Goal: Transaction & Acquisition: Purchase product/service

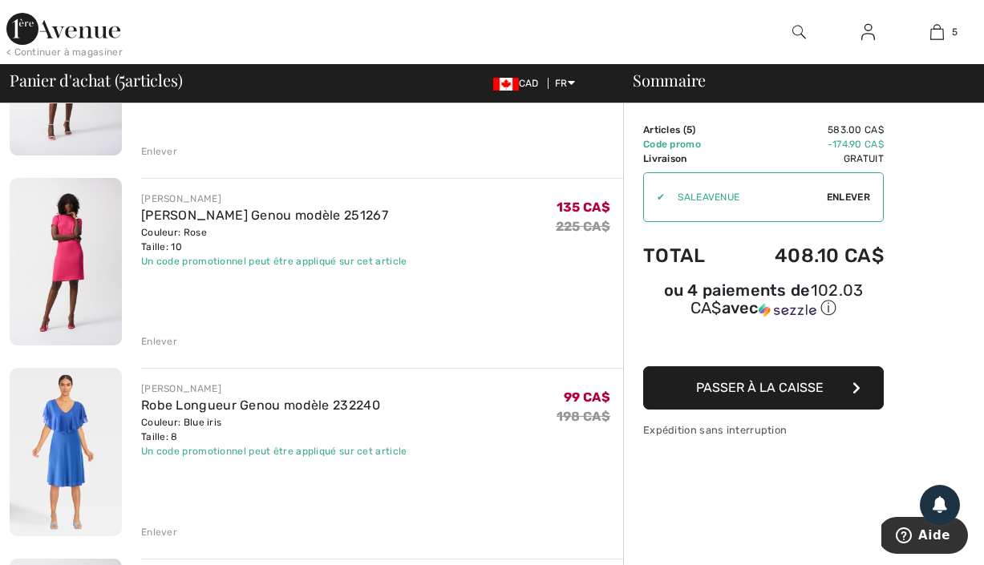
scroll to position [377, 0]
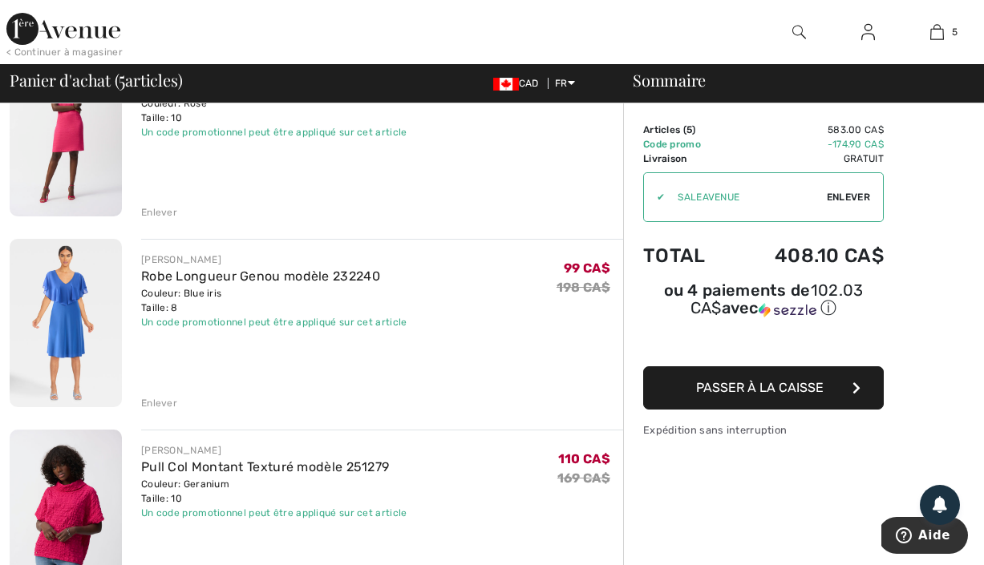
click at [159, 401] on div "Enlever" at bounding box center [159, 403] width 36 height 14
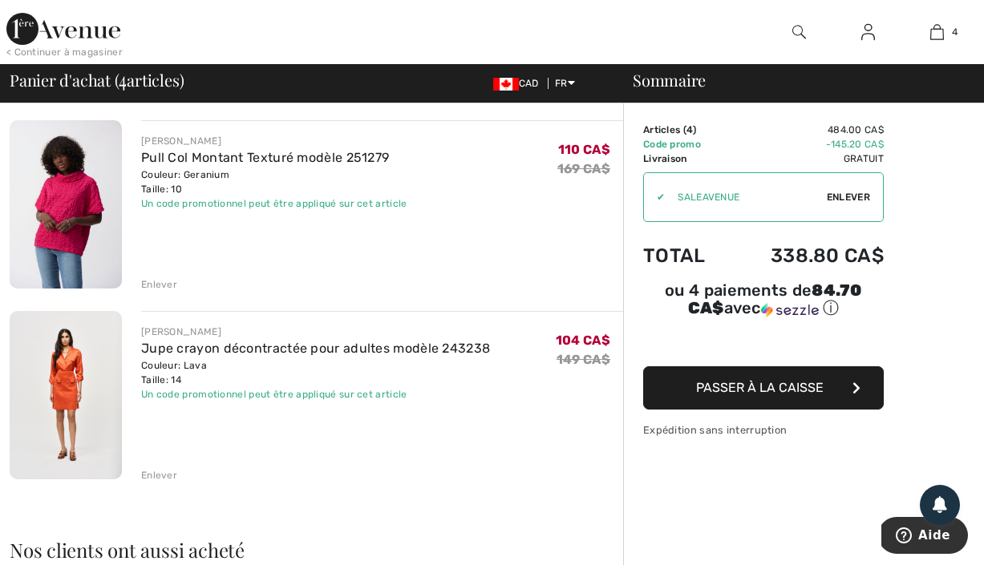
scroll to position [514, 0]
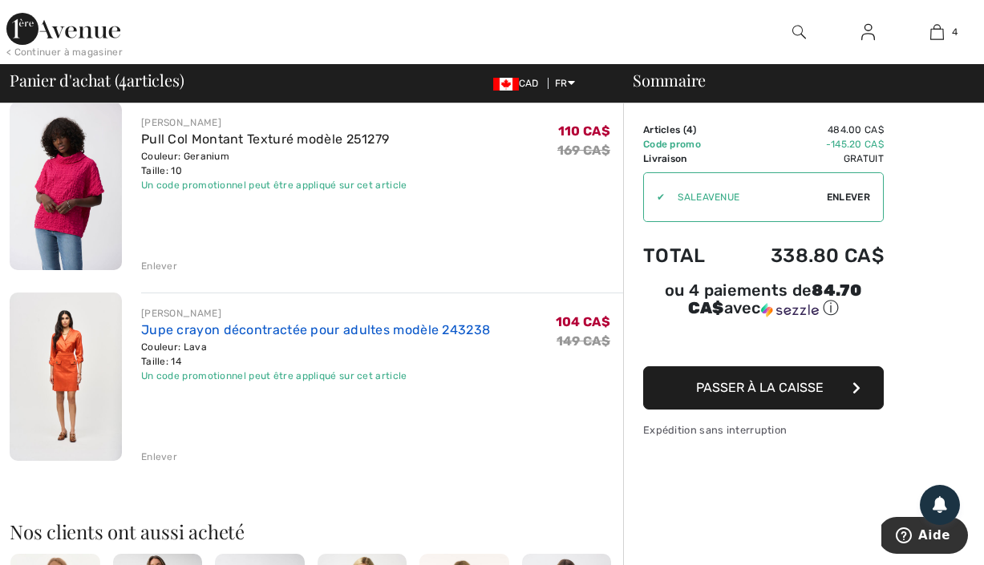
click at [176, 334] on link "Jupe crayon décontractée pour adultes modèle 243238" at bounding box center [315, 329] width 349 height 15
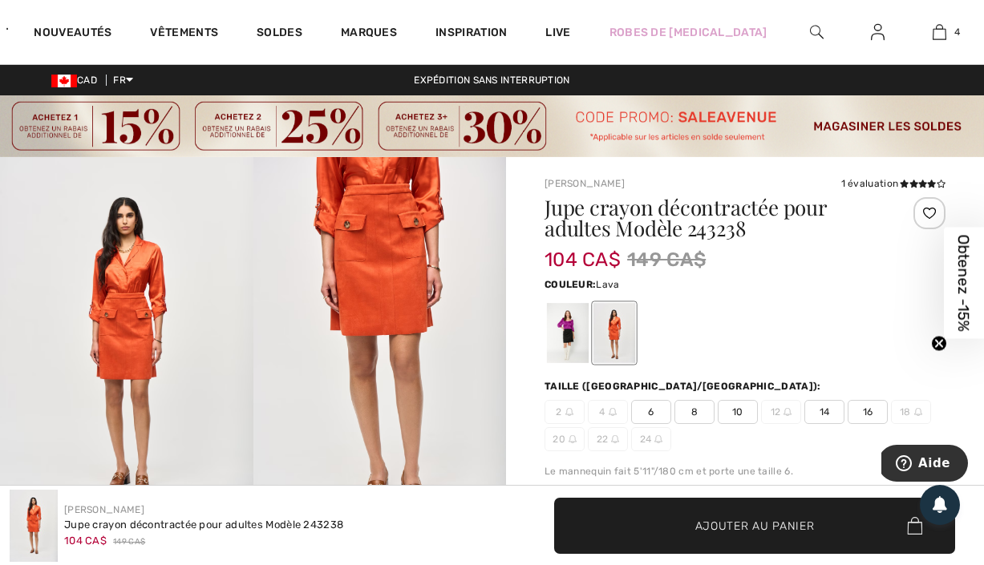
click at [138, 319] on img at bounding box center [126, 346] width 253 height 379
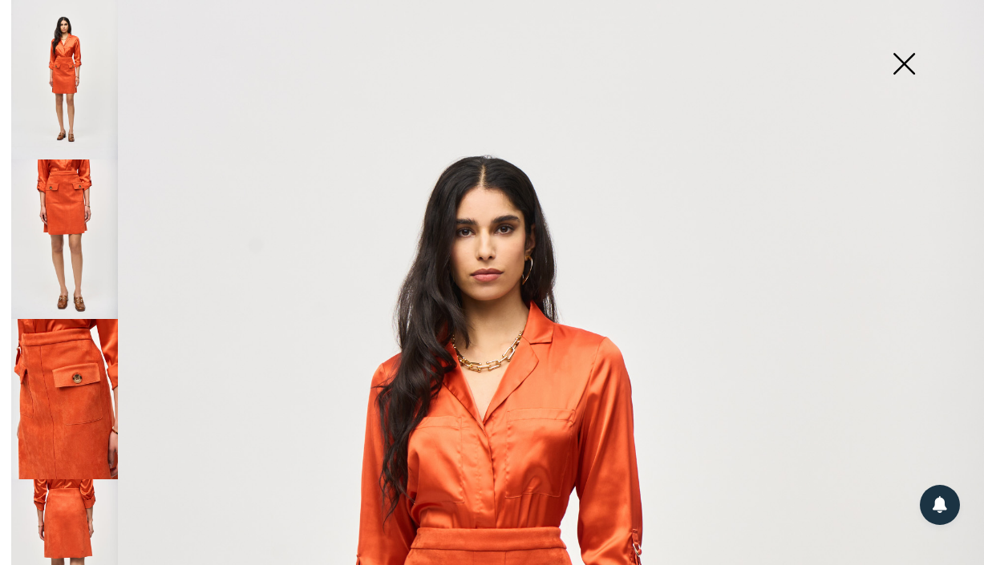
scroll to position [491, 0]
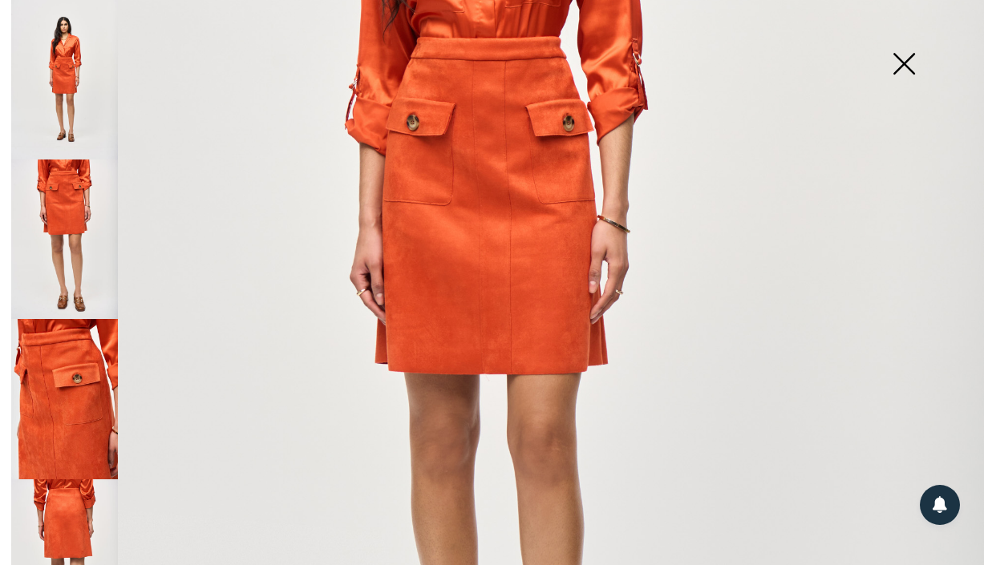
click at [558, 249] on img at bounding box center [492, 246] width 984 height 1475
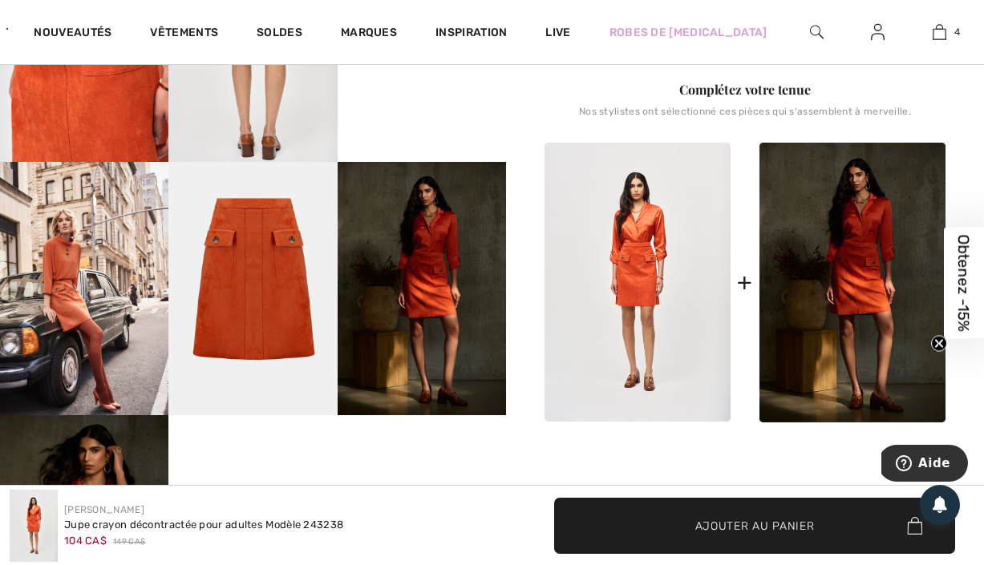
scroll to position [746, 0]
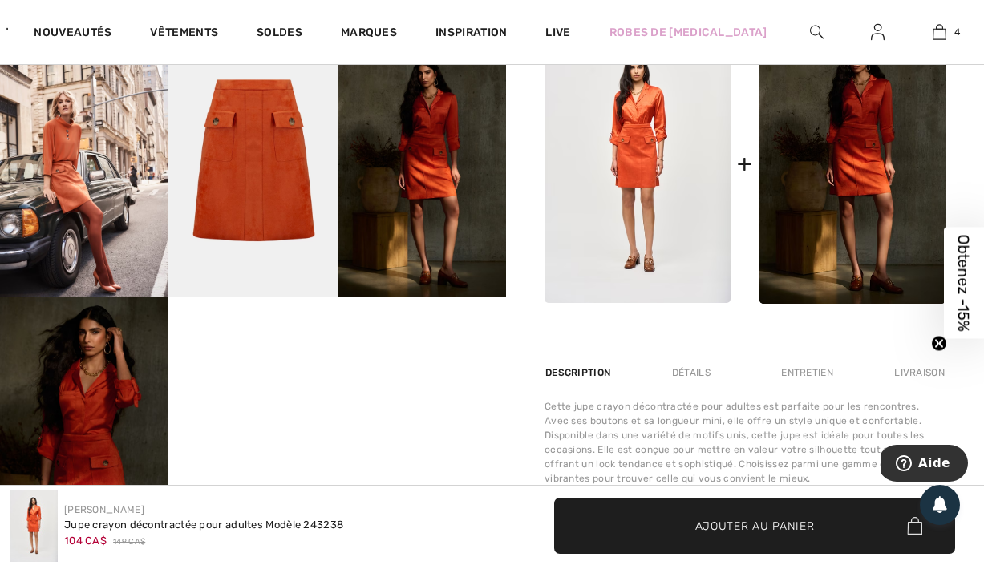
click at [199, 176] on img at bounding box center [252, 169] width 168 height 253
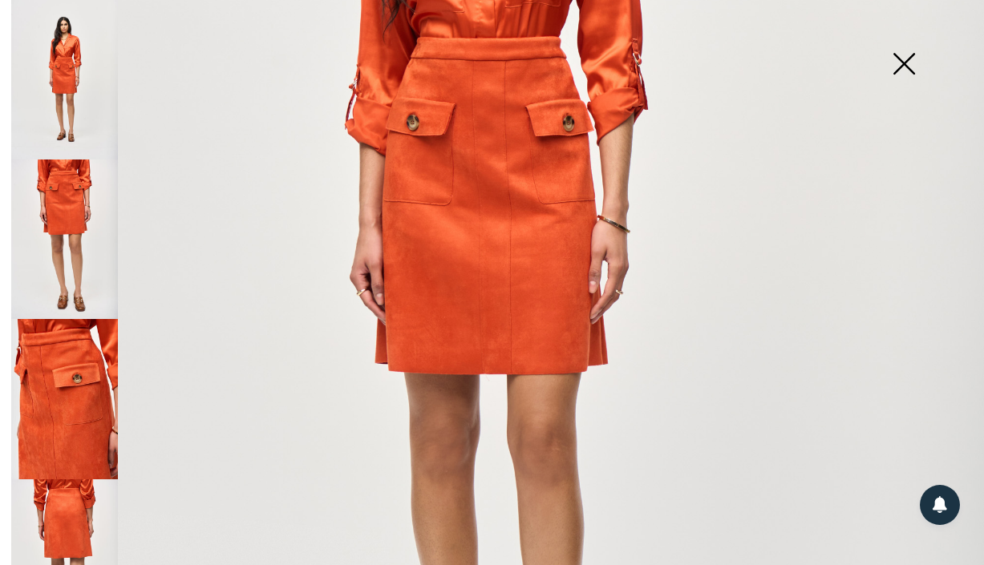
click at [905, 70] on img at bounding box center [904, 65] width 80 height 83
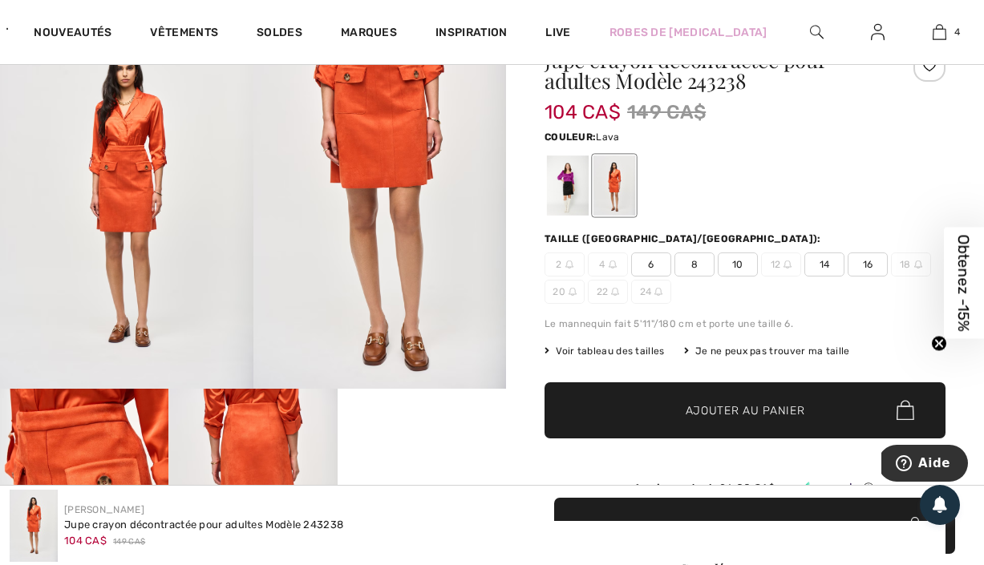
scroll to position [61, 0]
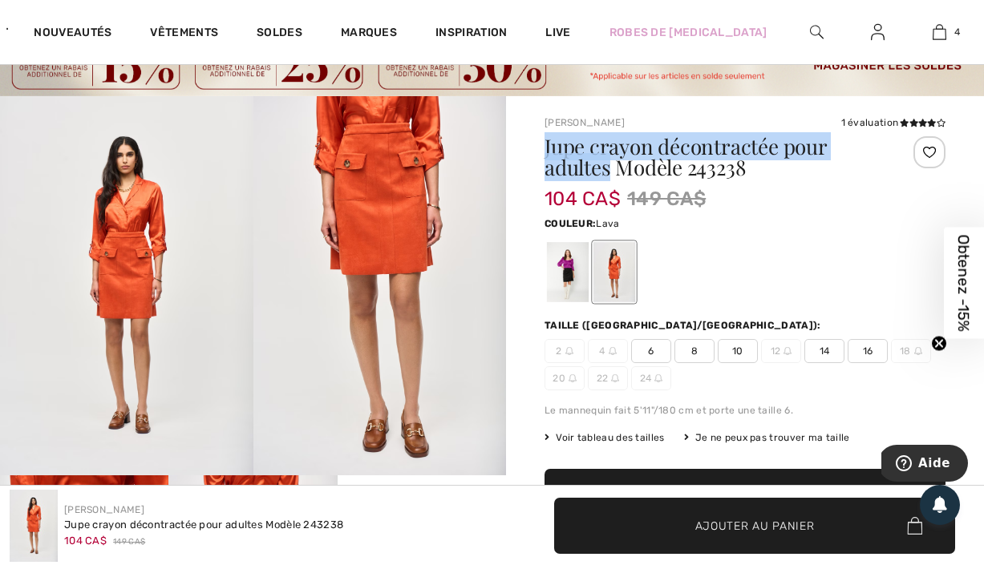
drag, startPoint x: 544, startPoint y: 145, endPoint x: 610, endPoint y: 168, distance: 70.5
click at [610, 168] on h1 "Jupe crayon décontractée pour adultes Modèle 243238" at bounding box center [712, 157] width 334 height 42
click at [394, 198] on img at bounding box center [379, 285] width 253 height 379
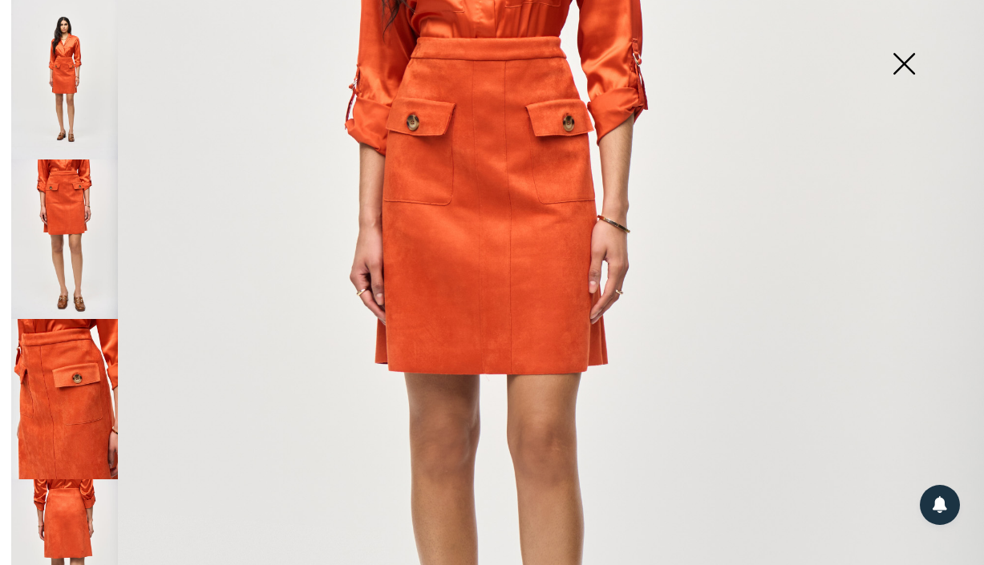
click at [76, 240] on img at bounding box center [64, 240] width 107 height 160
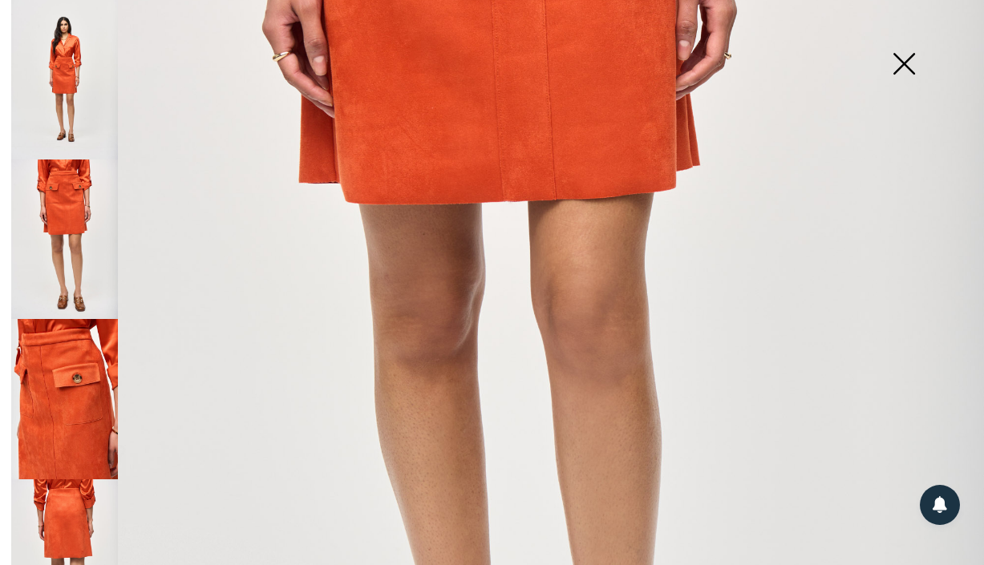
click at [897, 68] on img at bounding box center [904, 65] width 80 height 83
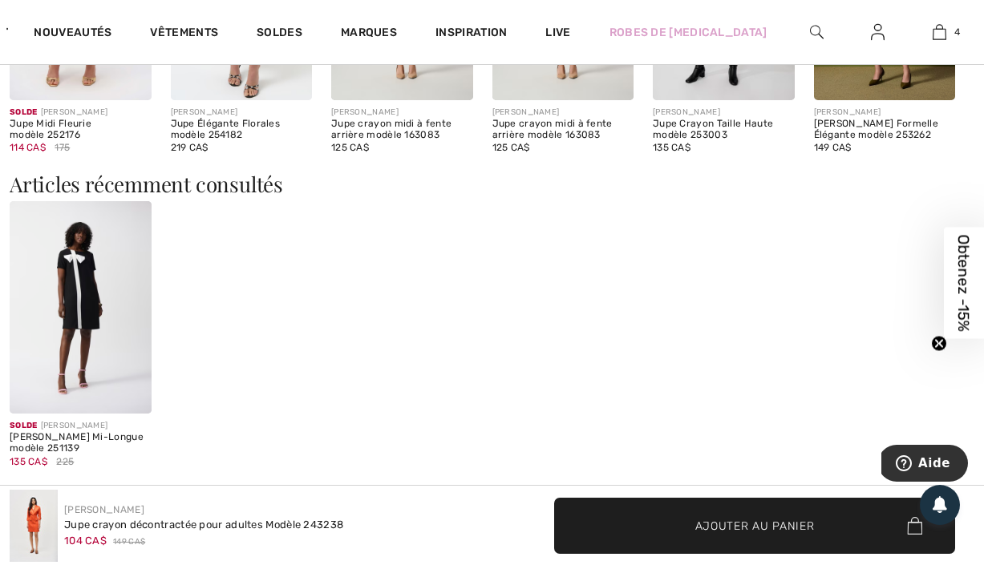
scroll to position [1399, 0]
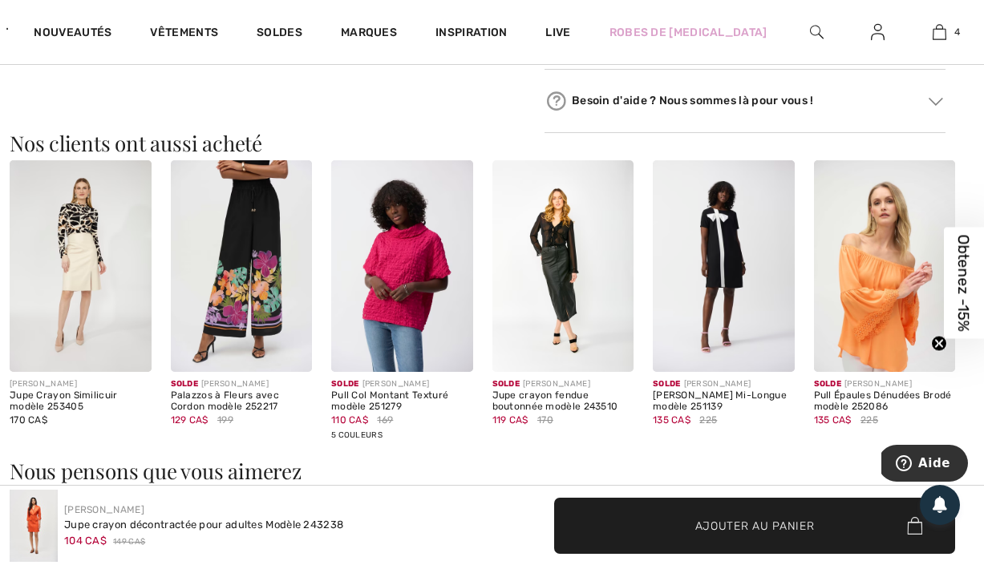
click at [39, 395] on div "Jupe Crayon Similicuir modèle 253405" at bounding box center [81, 402] width 142 height 22
click at [92, 306] on img at bounding box center [81, 266] width 142 height 213
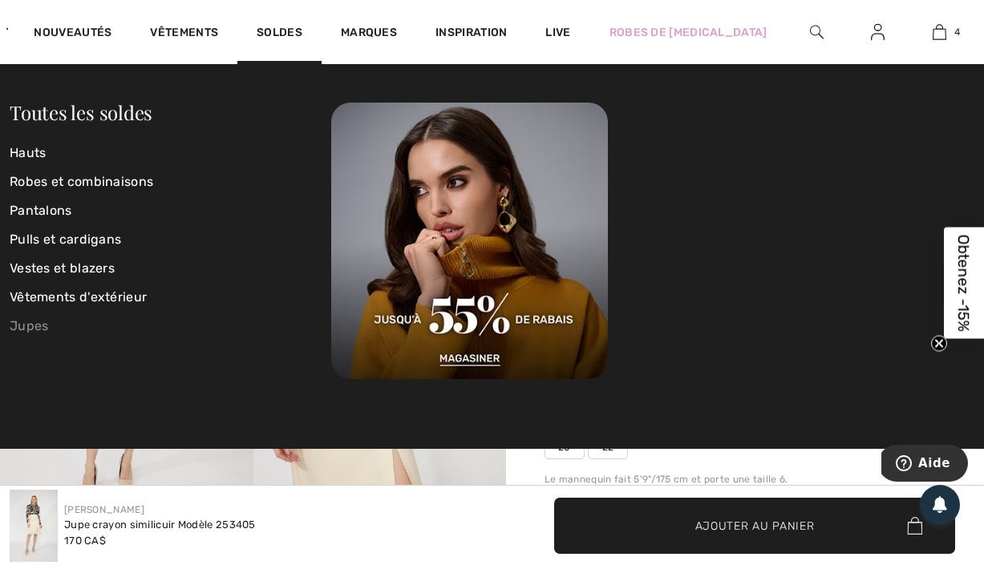
click at [38, 322] on link "Jupes" at bounding box center [171, 326] width 322 height 29
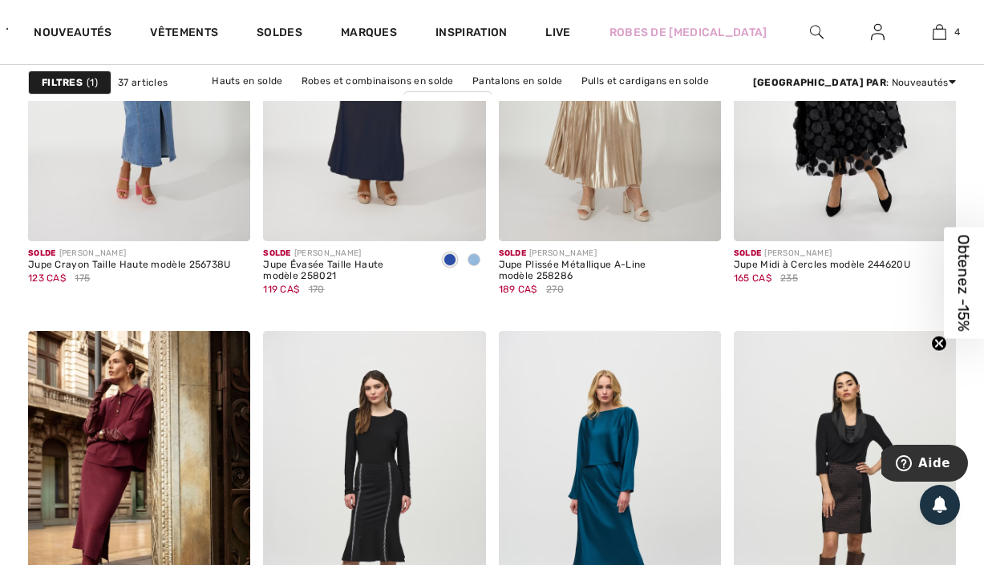
scroll to position [2191, 0]
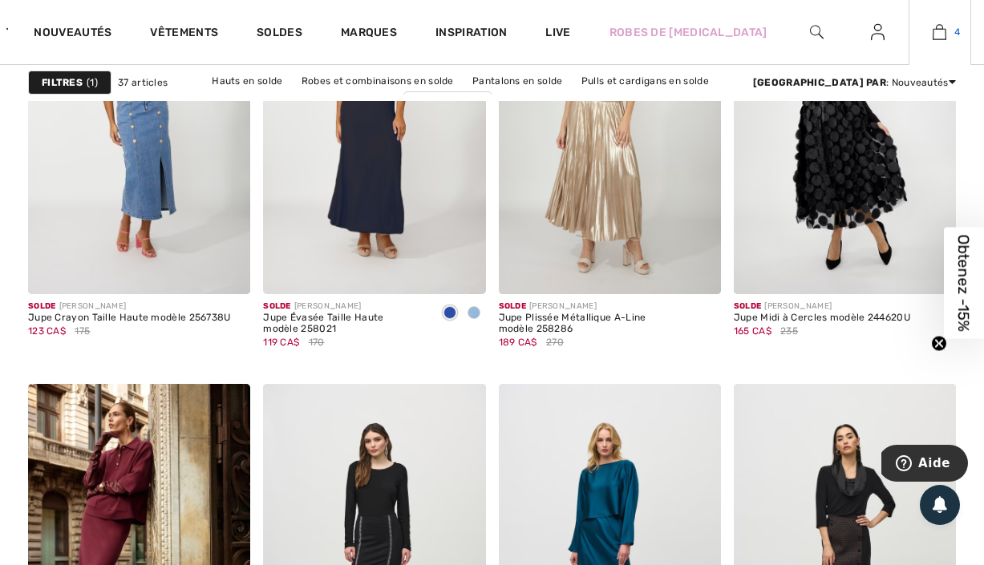
click at [943, 33] on link "4" at bounding box center [939, 31] width 61 height 19
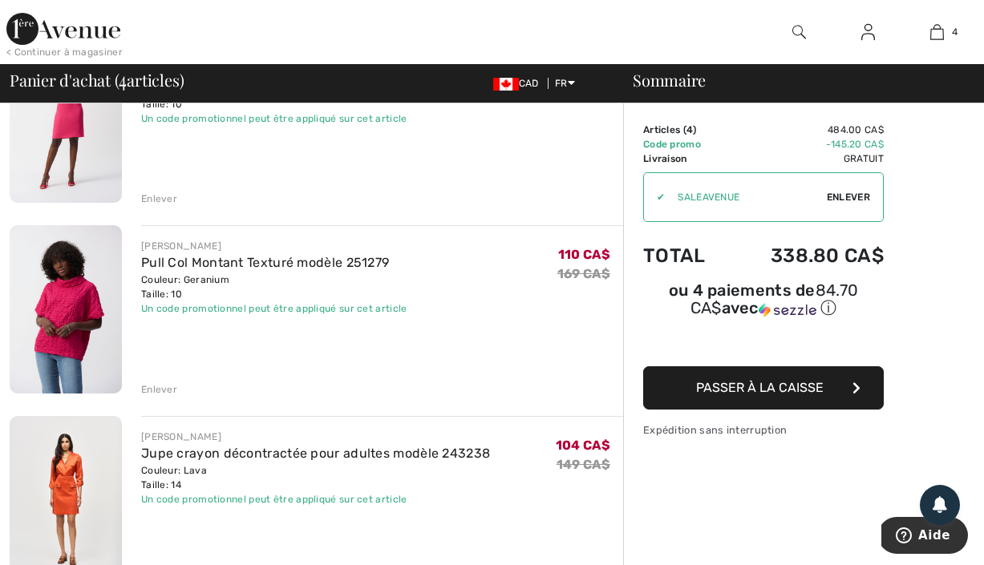
scroll to position [390, 0]
click at [55, 289] on img at bounding box center [66, 310] width 112 height 168
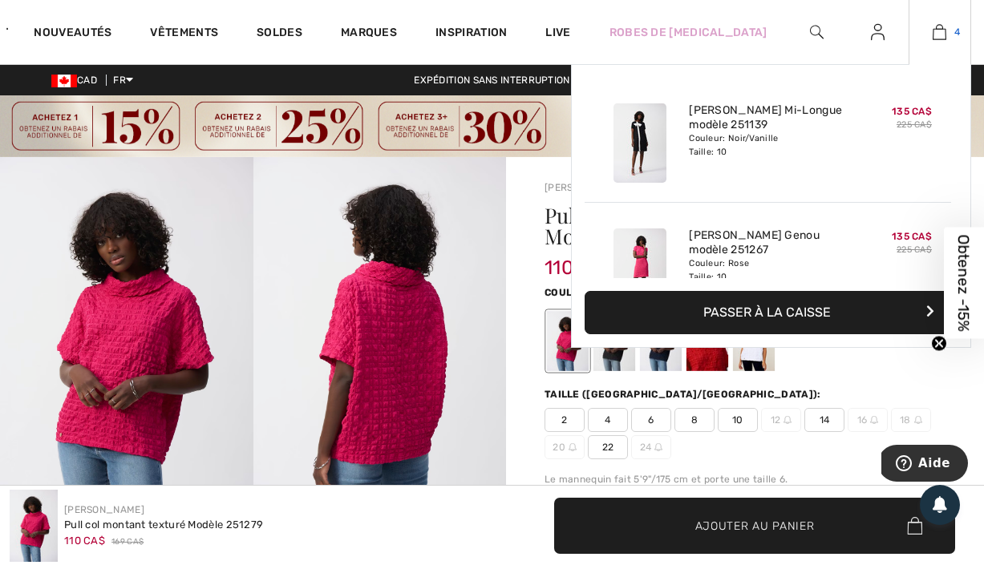
click at [933, 33] on img at bounding box center [940, 31] width 14 height 19
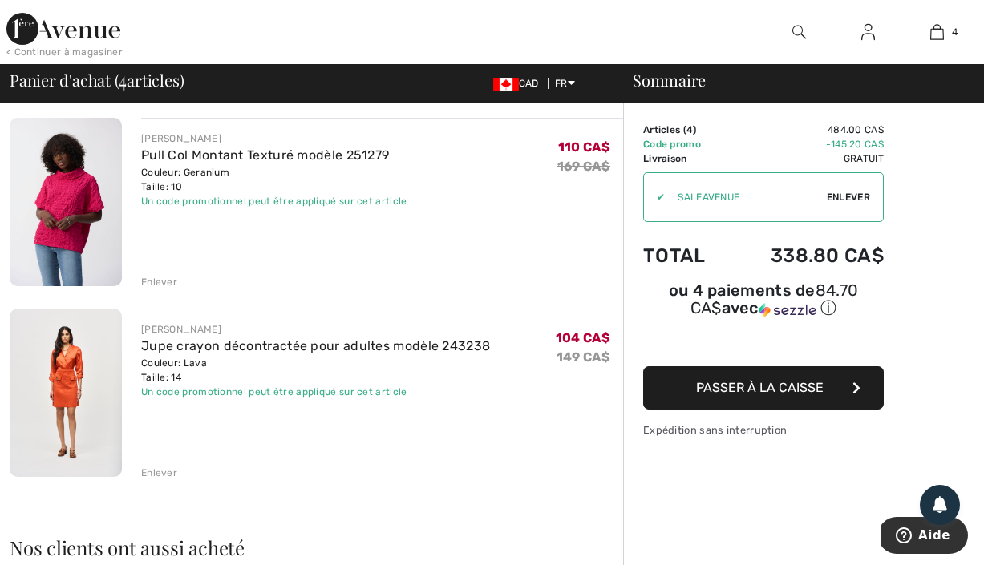
scroll to position [464, 0]
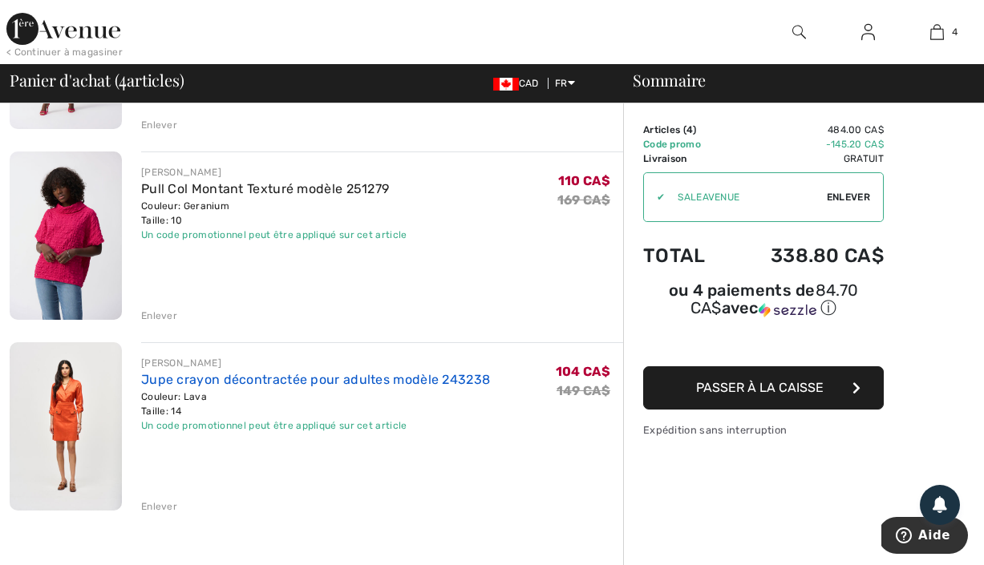
click at [168, 377] on link "Jupe crayon décontractée pour adultes modèle 243238" at bounding box center [315, 379] width 349 height 15
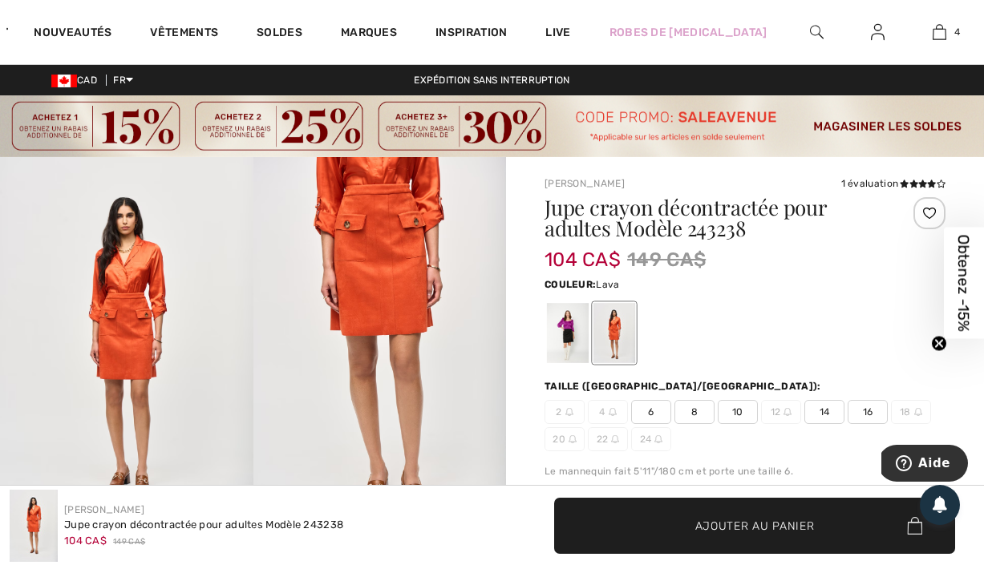
click at [151, 302] on img at bounding box center [126, 346] width 253 height 379
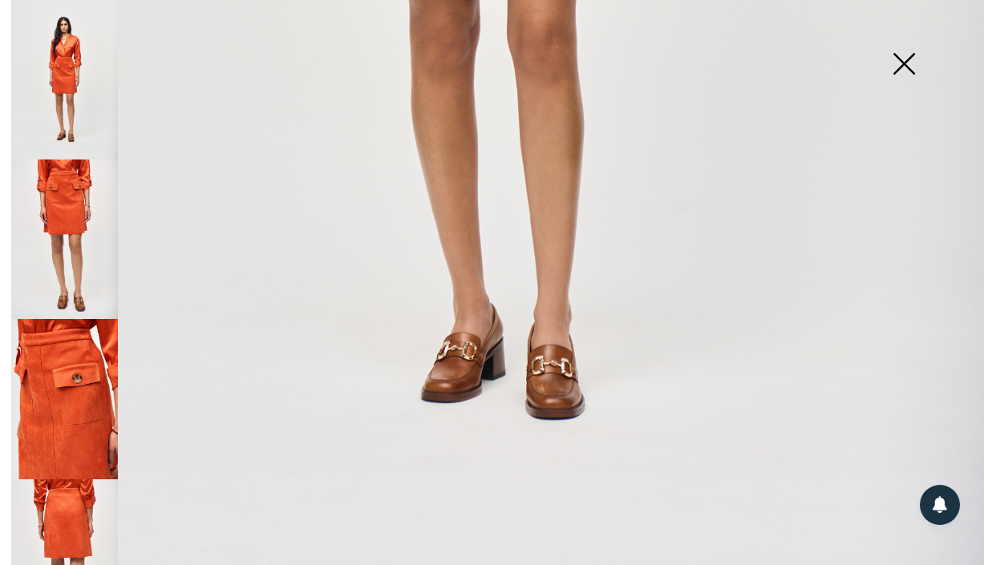
scroll to position [909, 0]
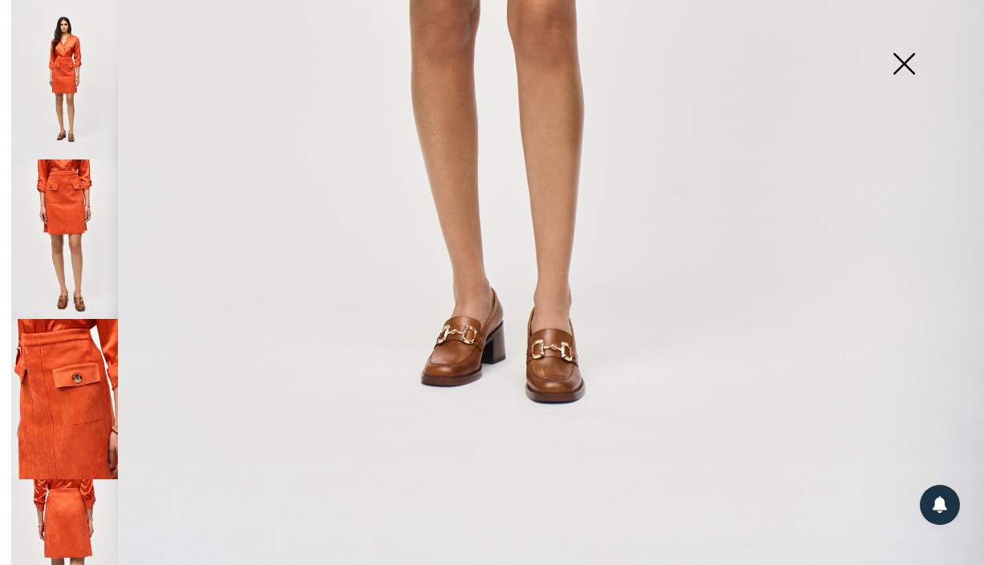
click at [77, 506] on img at bounding box center [64, 560] width 107 height 160
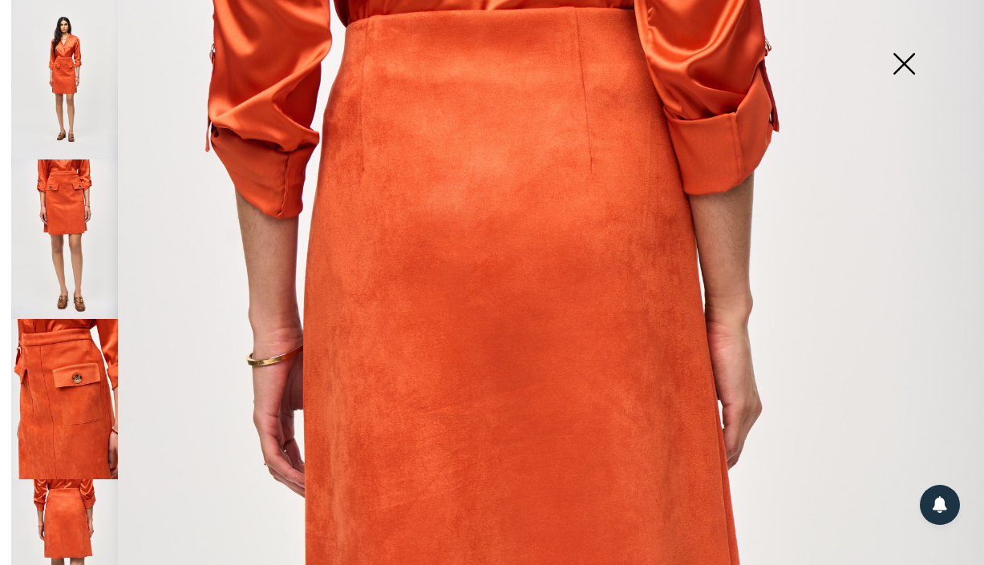
scroll to position [0, 0]
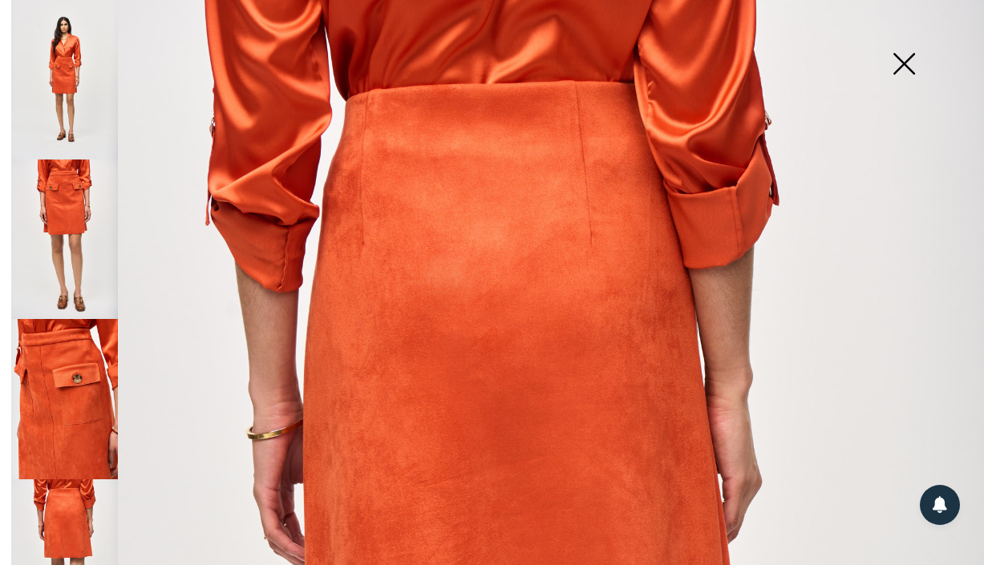
click at [65, 480] on img at bounding box center [64, 560] width 107 height 160
click at [67, 237] on img at bounding box center [64, 240] width 107 height 160
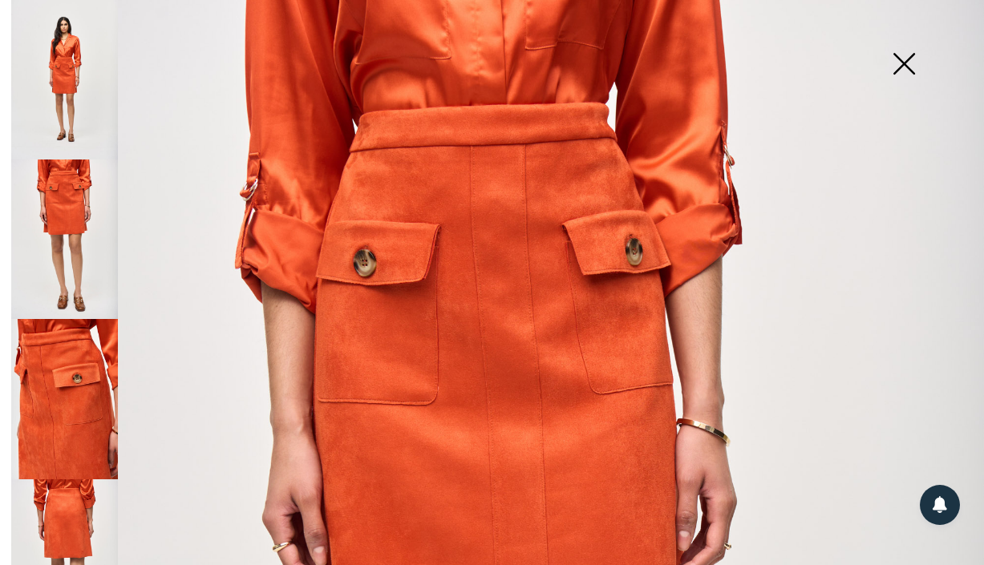
click at [78, 101] on img at bounding box center [64, 80] width 107 height 160
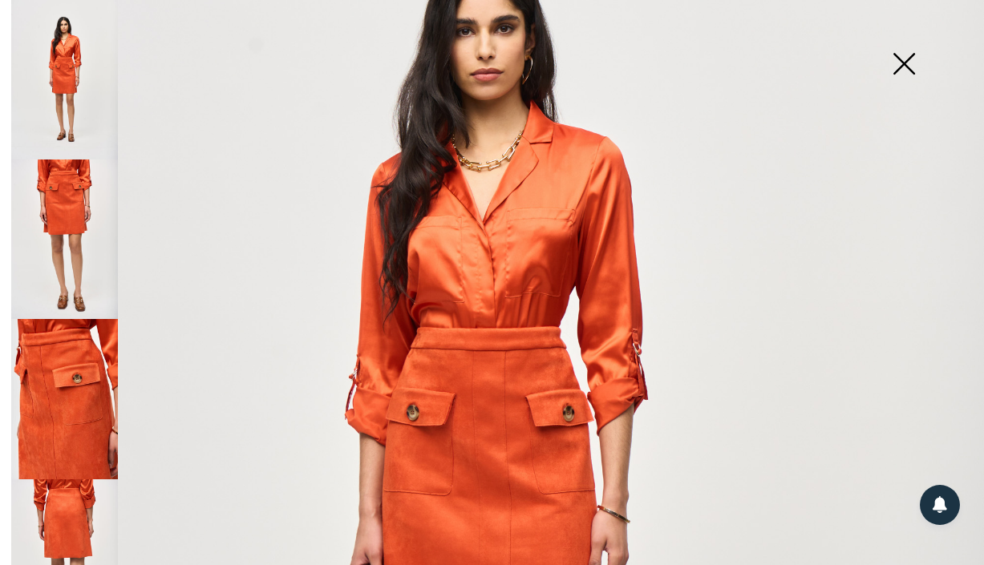
scroll to position [312, 0]
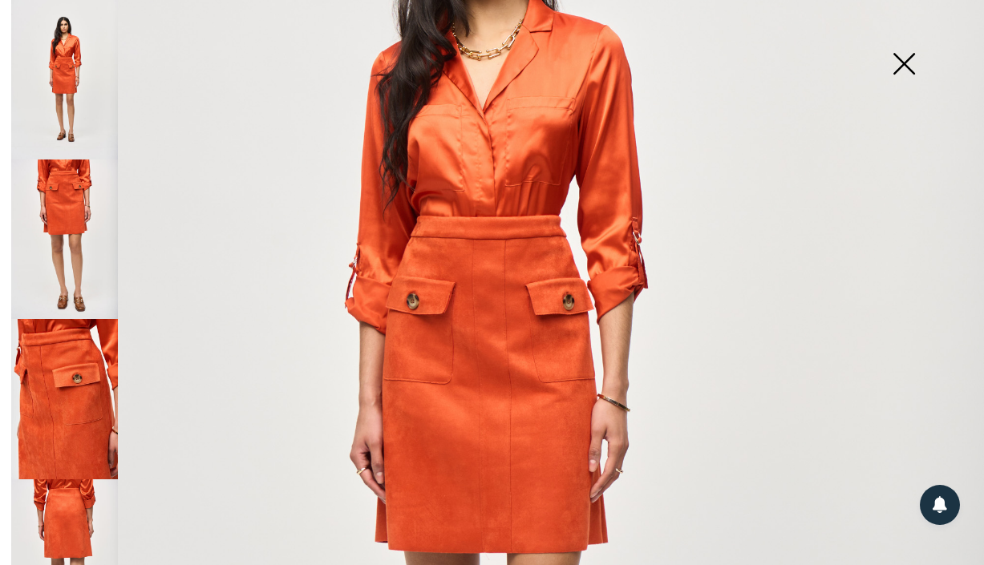
click at [38, 498] on img at bounding box center [64, 560] width 107 height 160
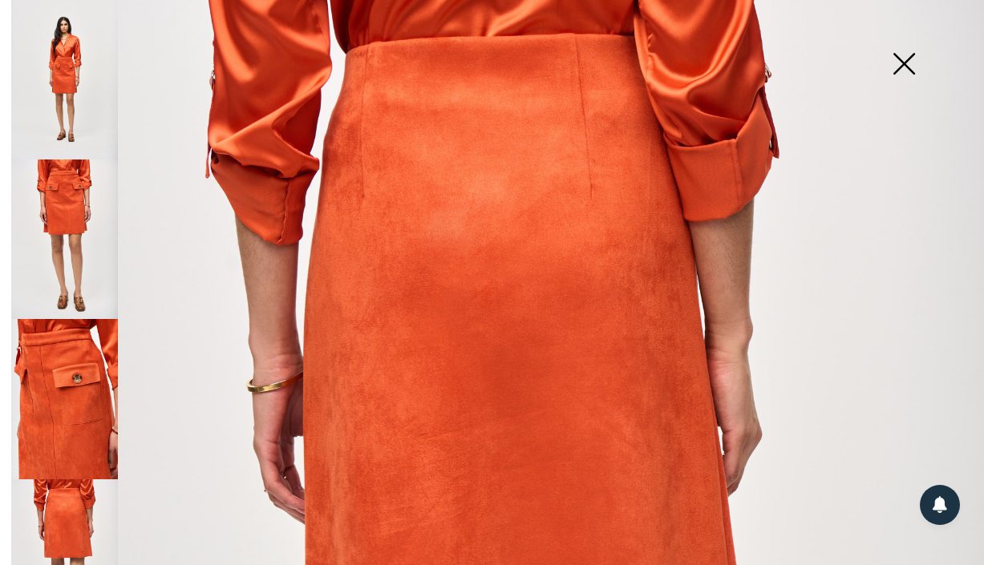
scroll to position [0, 0]
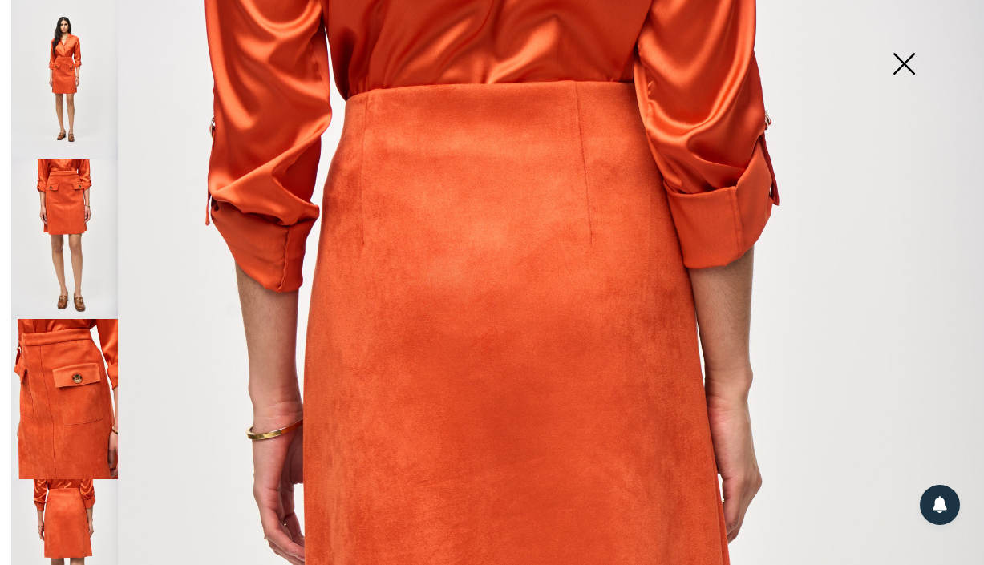
click at [893, 81] on img at bounding box center [904, 65] width 80 height 83
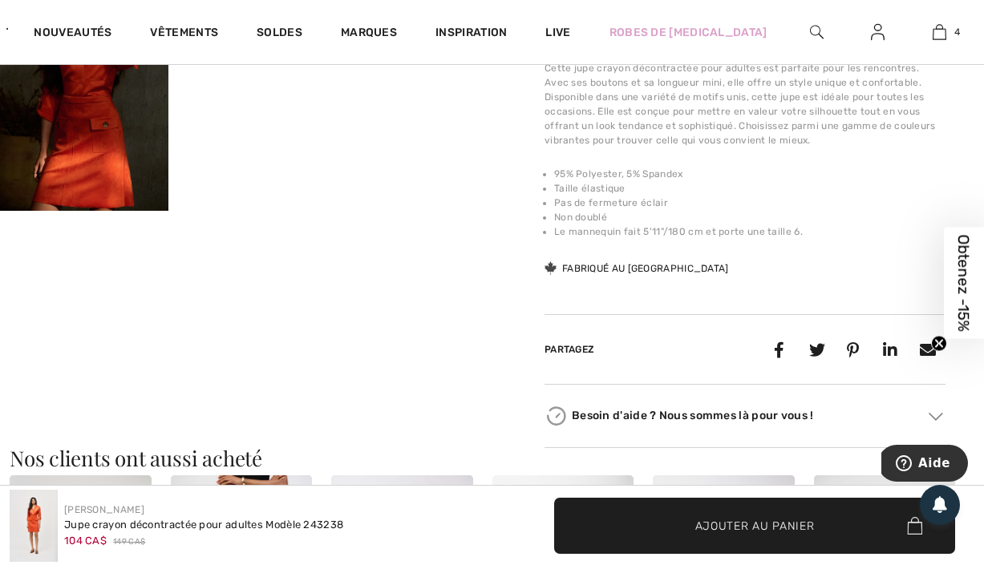
scroll to position [1014, 0]
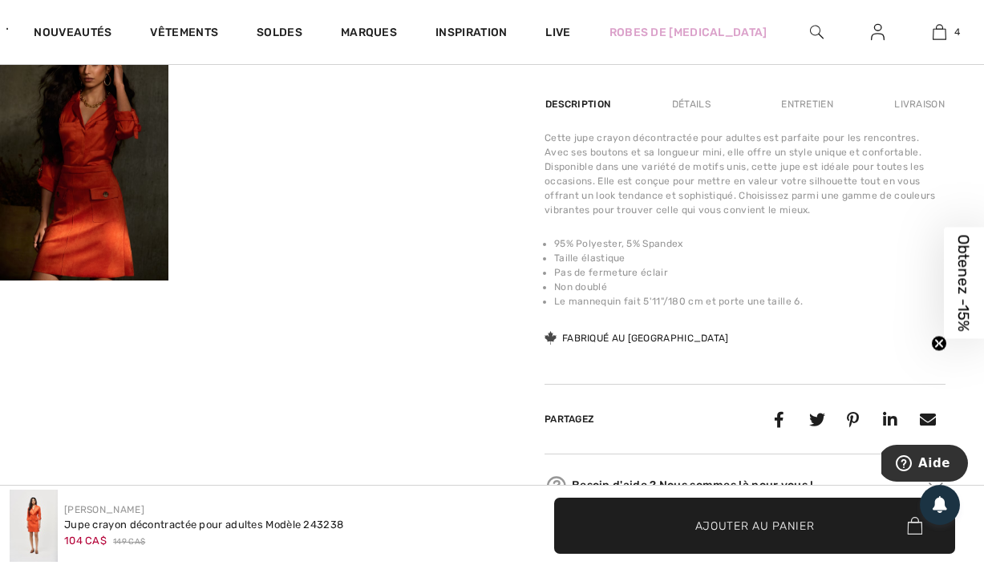
drag, startPoint x: 569, startPoint y: 252, endPoint x: 682, endPoint y: 257, distance: 113.2
click at [626, 251] on li "95% Polyester, 5% Spandex" at bounding box center [749, 244] width 391 height 14
click at [690, 258] on li "Taille élastique" at bounding box center [749, 258] width 391 height 14
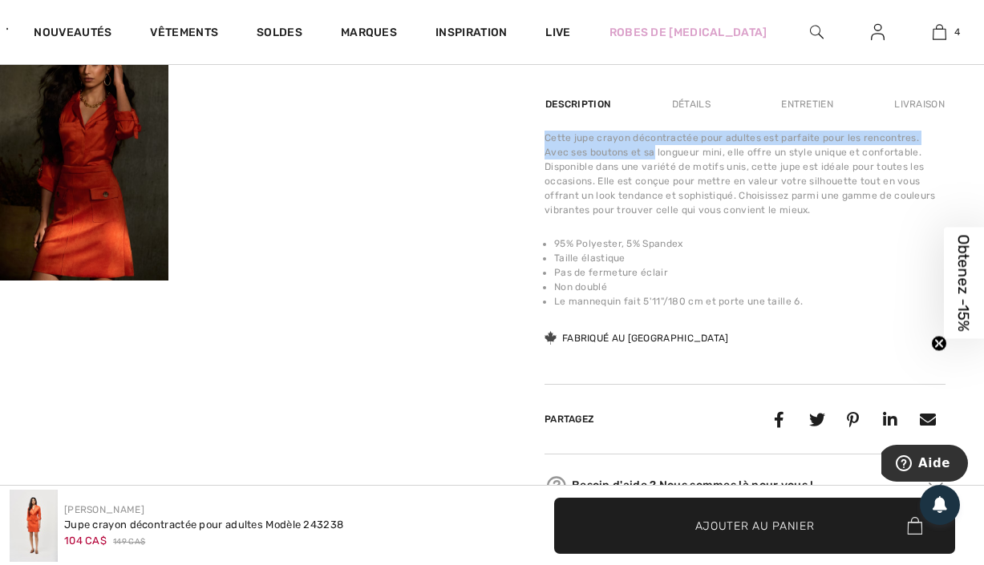
drag, startPoint x: 626, startPoint y: 160, endPoint x: 789, endPoint y: 226, distance: 175.9
click at [789, 226] on div "Cette jupe crayon décontractée pour adultes est parfaite pour les rencontres. A…" at bounding box center [745, 239] width 401 height 217
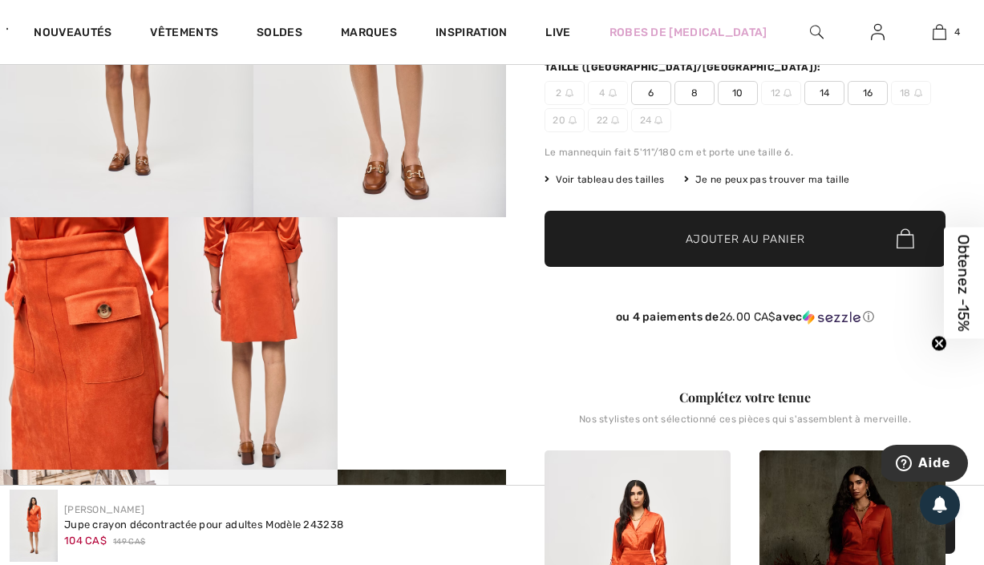
scroll to position [0, 0]
